Goal: Task Accomplishment & Management: Manage account settings

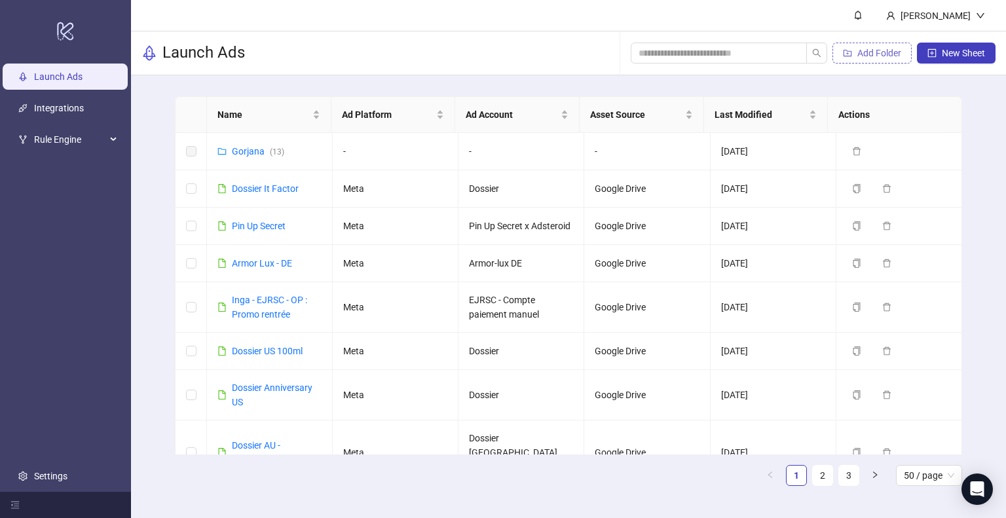
click at [880, 52] on span "Add Folder" at bounding box center [879, 53] width 44 height 10
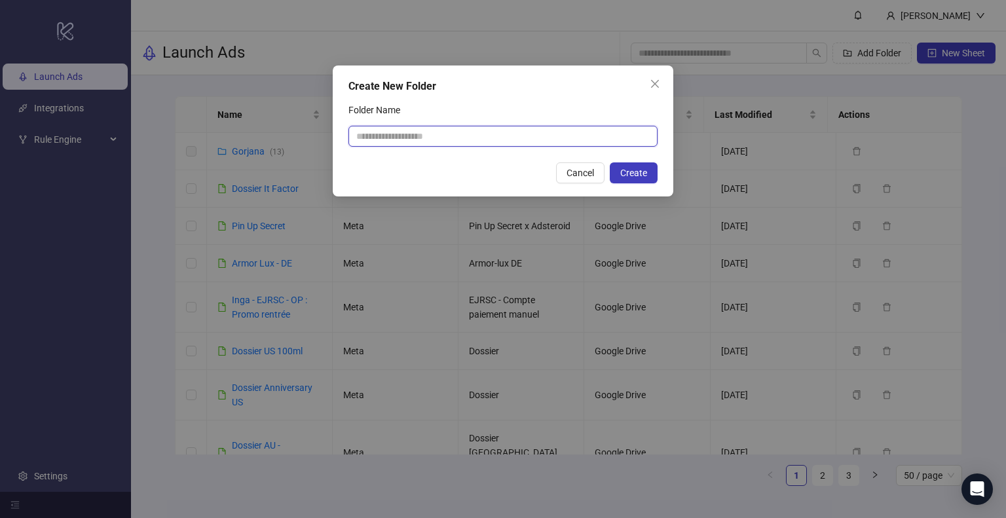
click at [506, 133] on input "Folder Name" at bounding box center [502, 136] width 309 height 21
type input "**********"
click at [631, 176] on span "Create" at bounding box center [633, 173] width 27 height 10
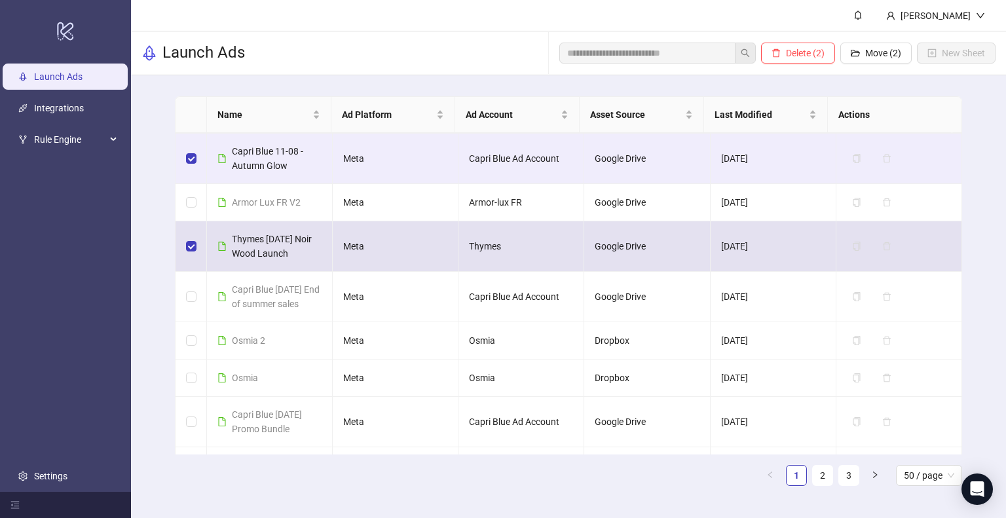
scroll to position [917, 0]
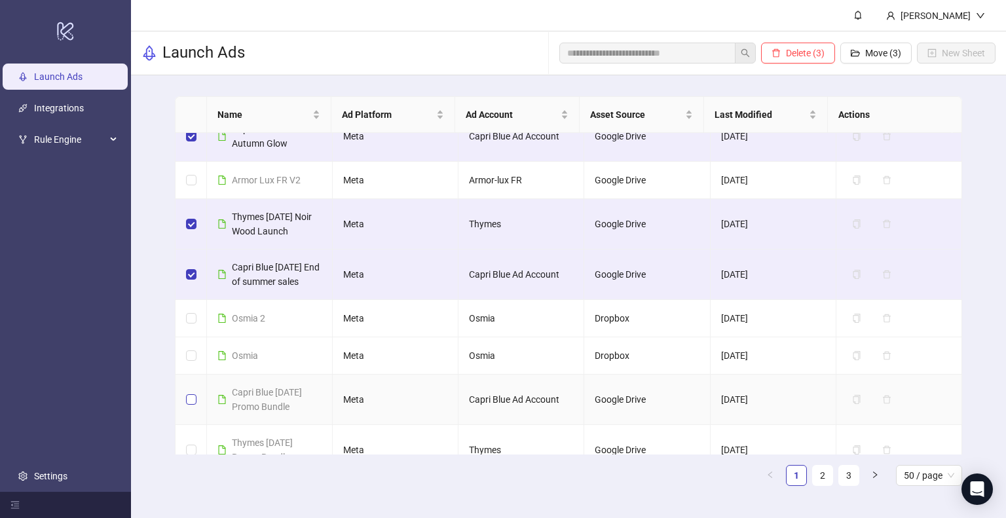
click at [186, 400] on label at bounding box center [191, 399] width 10 height 14
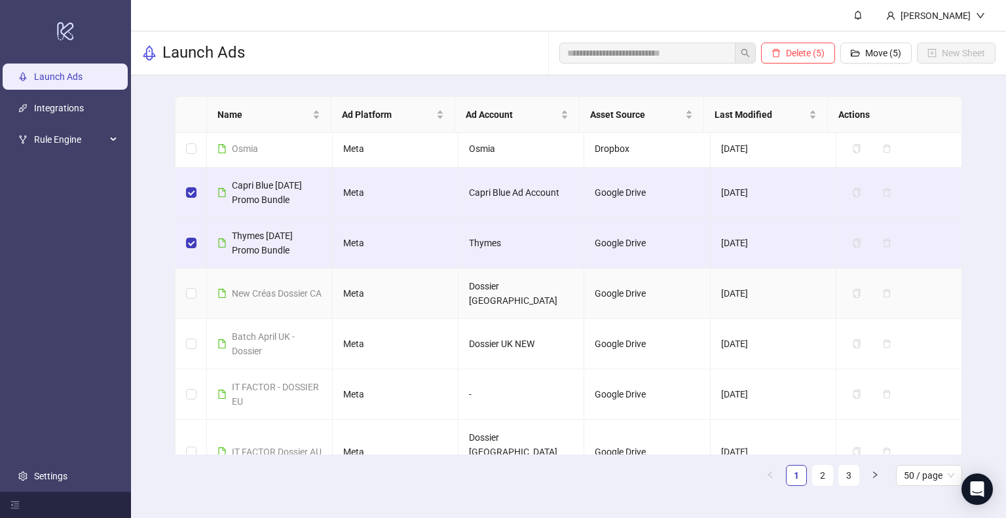
scroll to position [1179, 0]
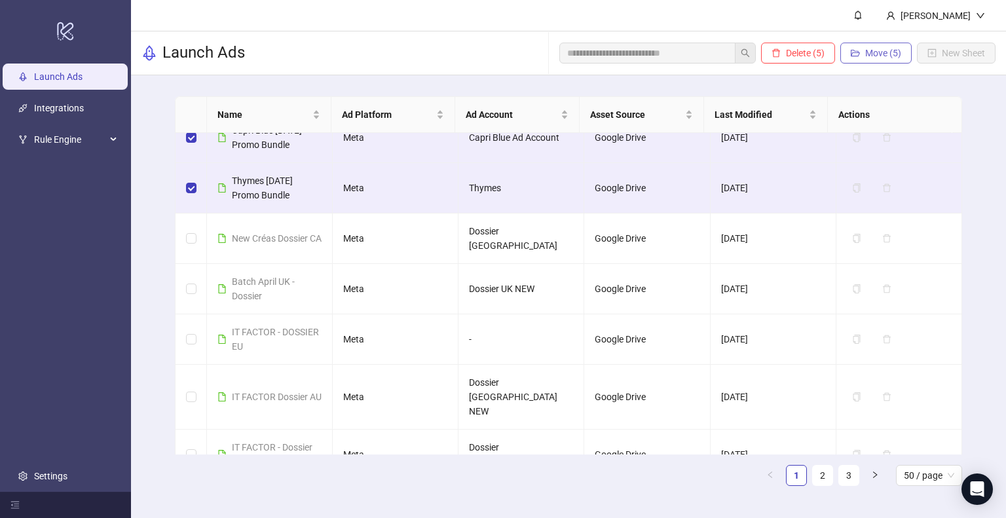
click at [891, 52] on span "Move (5)" at bounding box center [883, 53] width 36 height 10
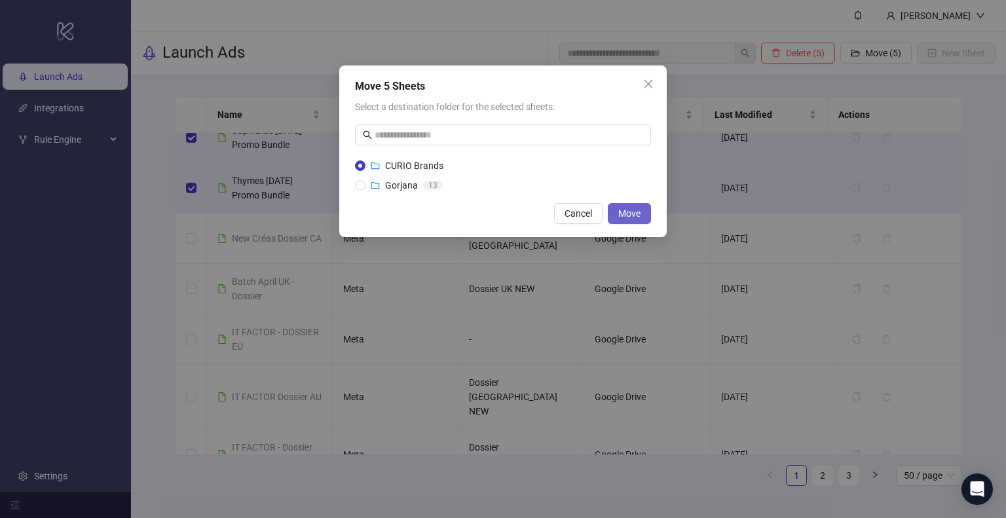
click at [628, 212] on span "Move" at bounding box center [629, 213] width 22 height 10
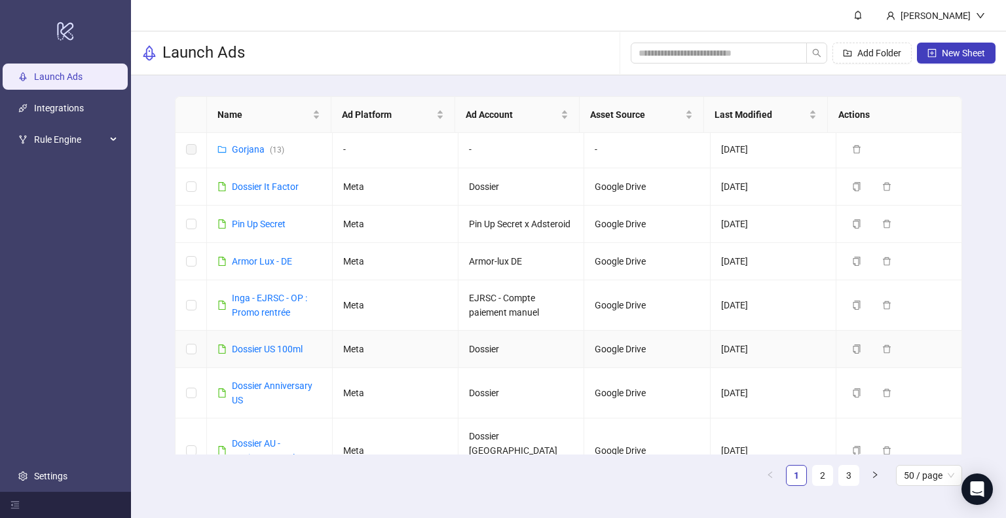
scroll to position [0, 0]
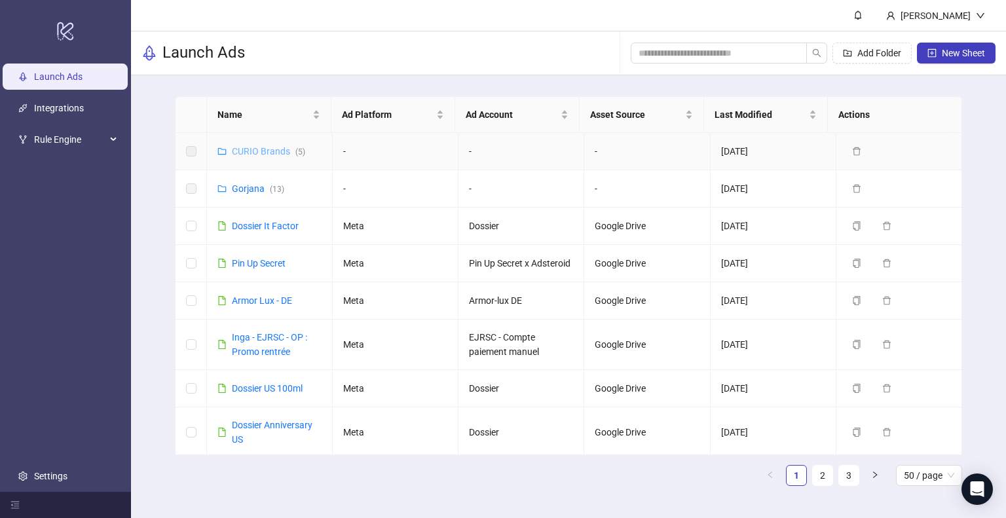
click at [273, 152] on link "CURIO Brands ( 5 )" at bounding box center [268, 151] width 73 height 10
